Goal: Task Accomplishment & Management: Use online tool/utility

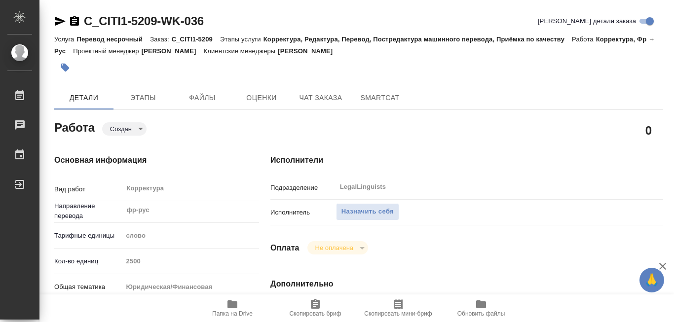
type textarea "x"
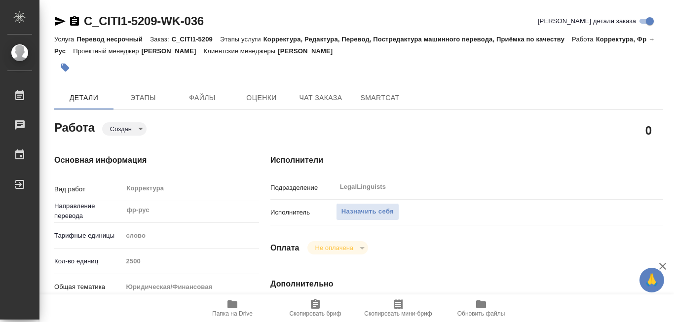
type textarea "x"
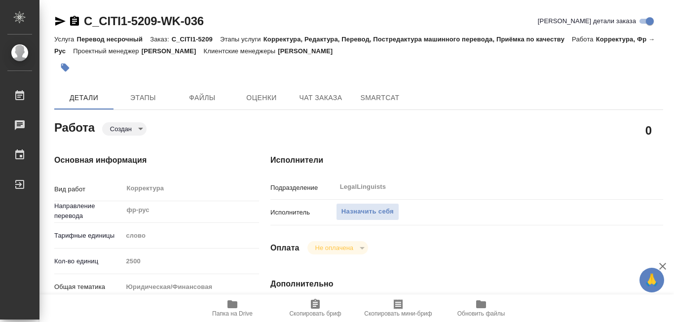
type textarea "x"
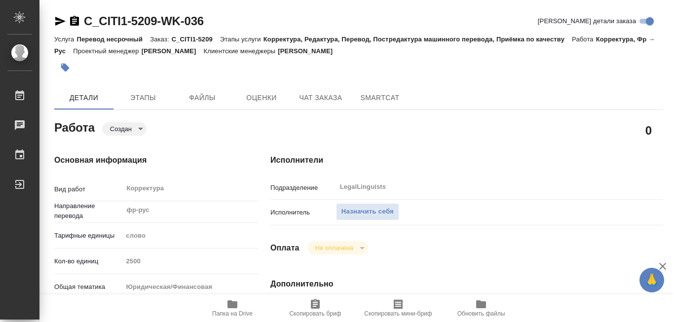
type textarea "x"
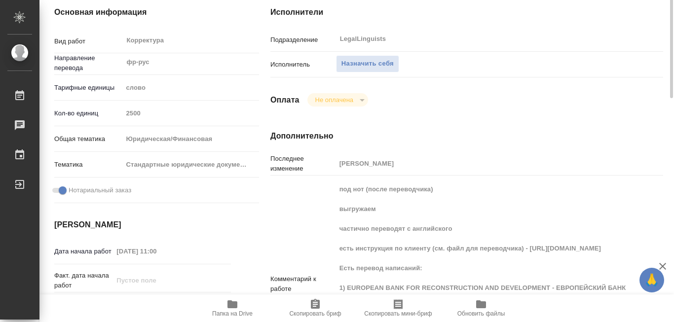
scroll to position [99, 0]
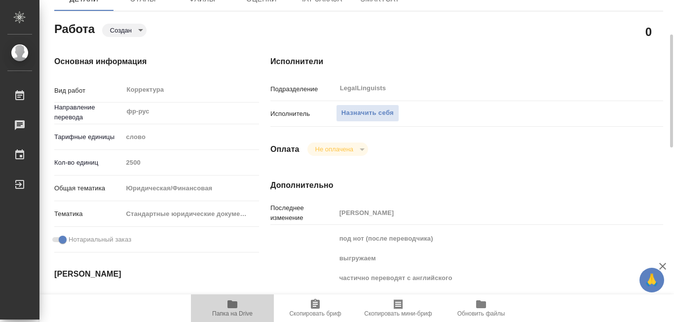
click at [230, 305] on icon "button" at bounding box center [232, 304] width 10 height 8
click at [235, 305] on icon "button" at bounding box center [232, 304] width 10 height 8
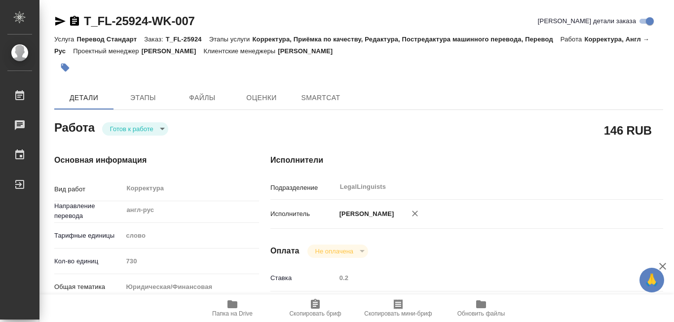
type textarea "x"
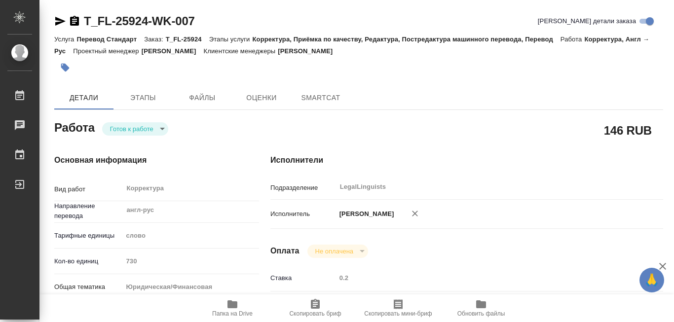
type textarea "x"
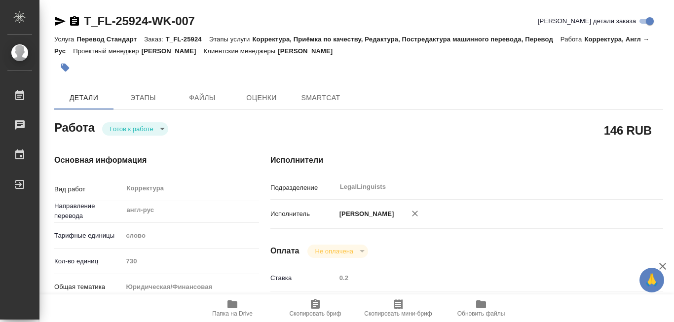
type textarea "x"
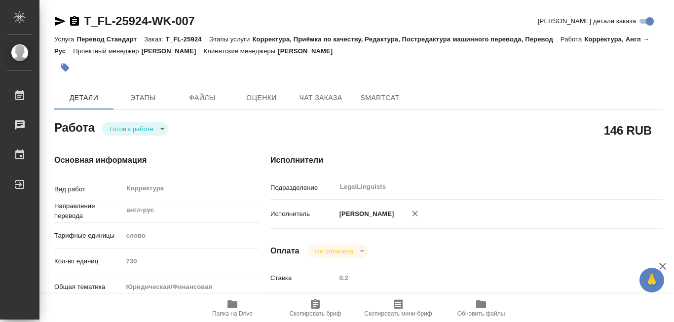
type textarea "x"
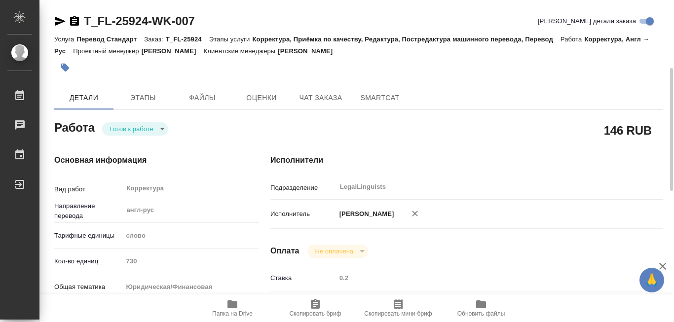
scroll to position [49, 0]
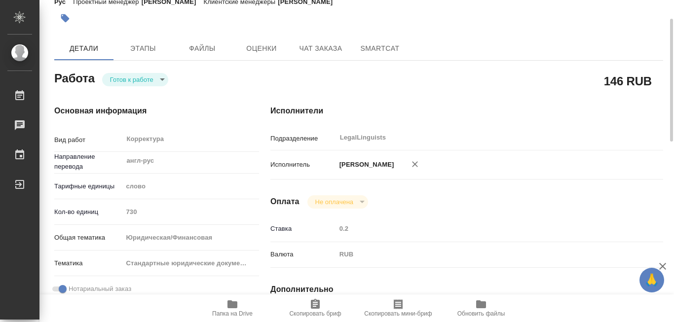
type textarea "x"
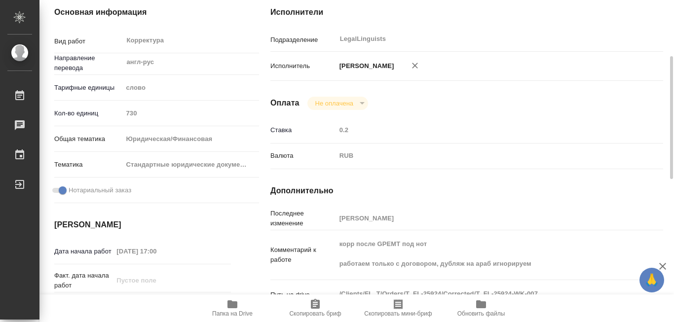
scroll to position [197, 0]
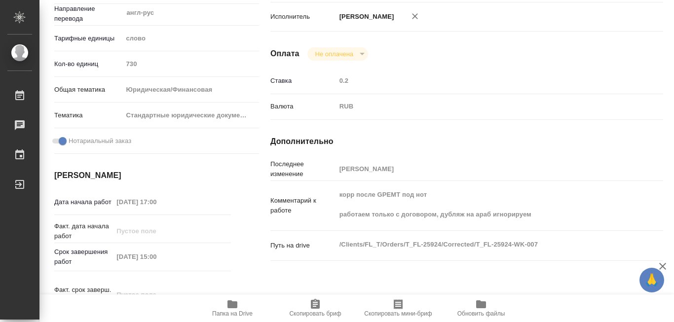
type textarea "x"
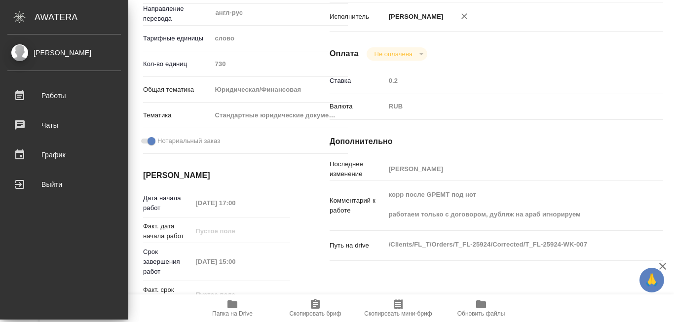
type textarea "x"
